Goal: Check status: Check status

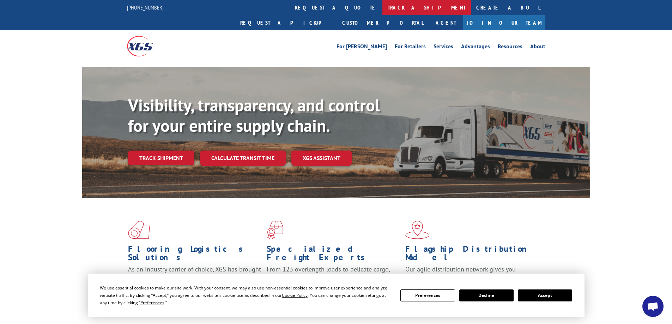
click at [382, 8] on link "track a shipment" at bounding box center [426, 7] width 88 height 15
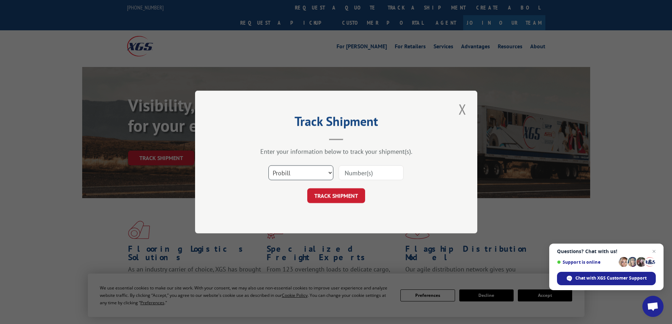
drag, startPoint x: 332, startPoint y: 173, endPoint x: 326, endPoint y: 179, distance: 8.2
click at [332, 173] on select "Select category... Probill BOL PO" at bounding box center [300, 172] width 65 height 15
select select "bol"
click at [268, 165] on select "Select category... Probill BOL PO" at bounding box center [300, 172] width 65 height 15
click at [357, 168] on input at bounding box center [370, 172] width 65 height 15
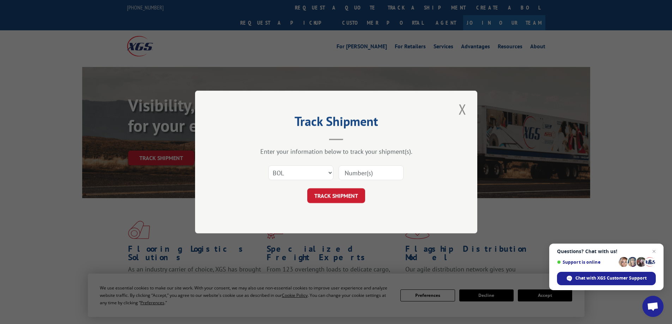
paste input "5945427"
type input "5945427"
click at [345, 194] on button "TRACK SHIPMENT" at bounding box center [336, 195] width 58 height 15
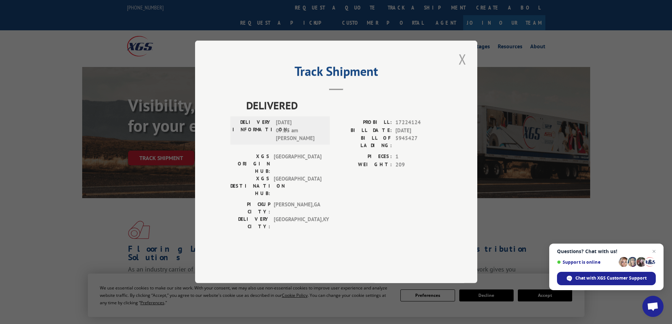
click at [462, 69] on button "Close modal" at bounding box center [462, 58] width 12 height 19
